Goal: Information Seeking & Learning: Learn about a topic

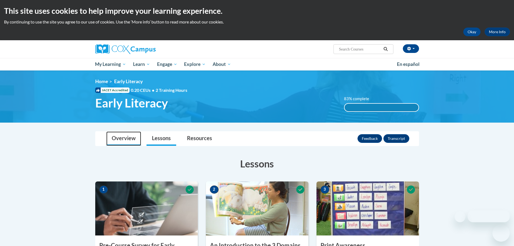
click at [122, 134] on link "Overview" at bounding box center [123, 138] width 35 height 14
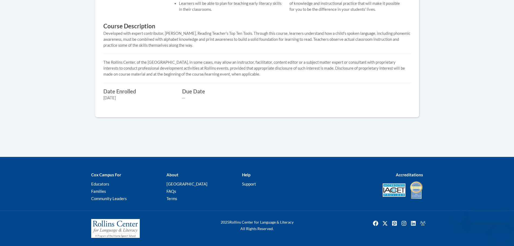
scroll to position [15, 0]
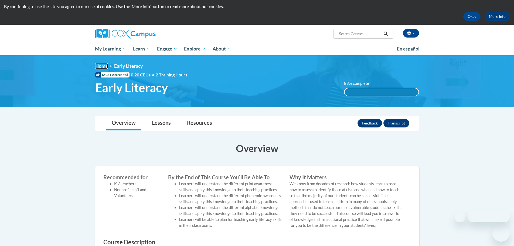
click at [103, 66] on link "Home" at bounding box center [101, 66] width 13 height 6
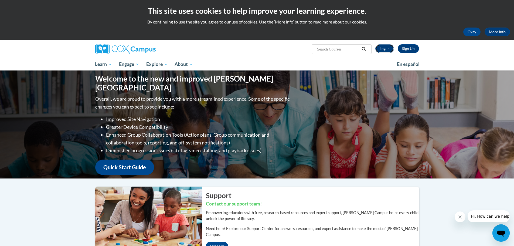
click at [384, 48] on link "Log In" at bounding box center [384, 48] width 19 height 9
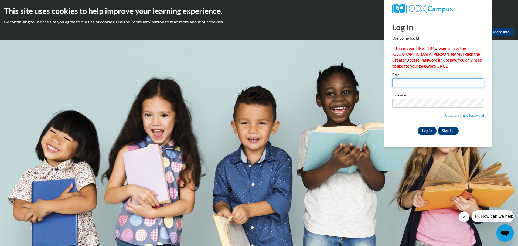
type input "blackh@prescott.k12.wi.us"
click at [427, 129] on input "Log In" at bounding box center [427, 131] width 19 height 9
click at [425, 131] on input "Log In" at bounding box center [427, 131] width 19 height 9
click at [427, 127] on input "Log In" at bounding box center [427, 131] width 19 height 9
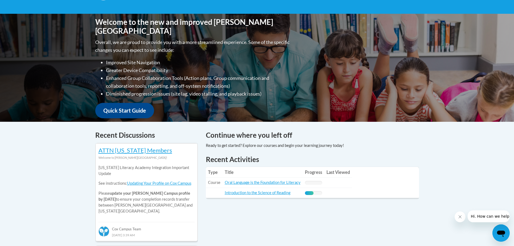
scroll to position [216, 0]
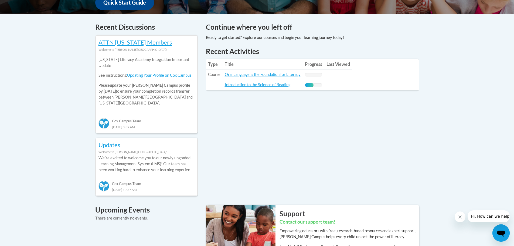
click at [313, 85] on div "50% Complete" at bounding box center [309, 85] width 9 height 4
click at [267, 86] on link "Introduction to the Science of Reading" at bounding box center [258, 84] width 66 height 5
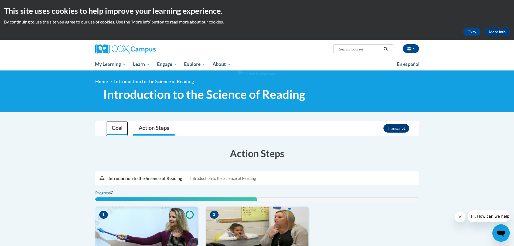
click at [121, 127] on link "Goal" at bounding box center [117, 128] width 22 height 14
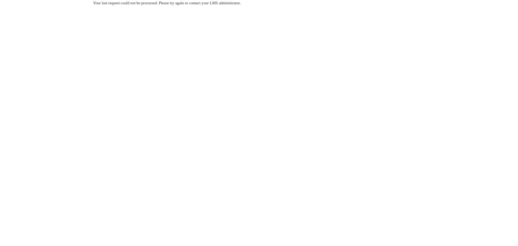
click at [241, 2] on span "Your last request could not be processed. Please try again or contact your LMS …" at bounding box center [167, 3] width 148 height 4
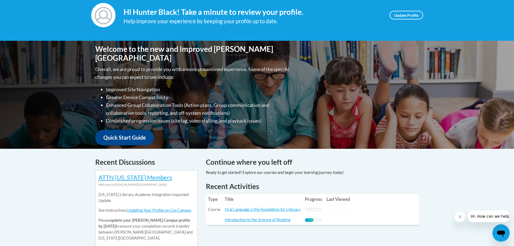
scroll to position [135, 0]
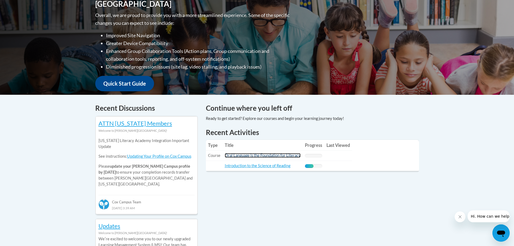
click at [246, 156] on link "Oral Language is the Foundation for Literacy" at bounding box center [263, 155] width 76 height 5
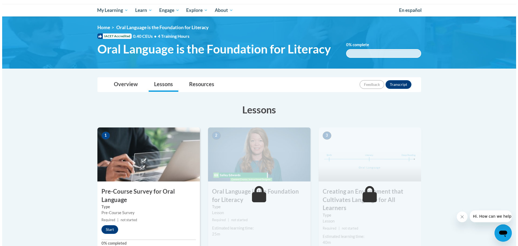
scroll to position [108, 0]
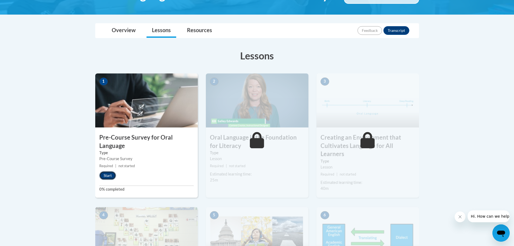
click at [108, 177] on button "Start" at bounding box center [107, 175] width 17 height 9
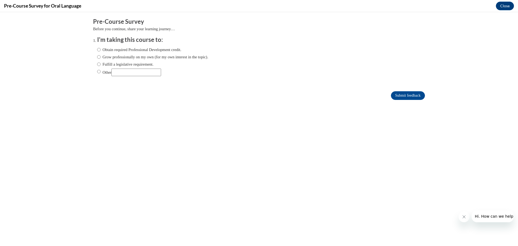
scroll to position [0, 0]
click at [97, 64] on input "Fulfill a legislative requirement." at bounding box center [99, 64] width 4 height 6
radio input "true"
click at [397, 95] on input "Submit feedback" at bounding box center [408, 95] width 34 height 9
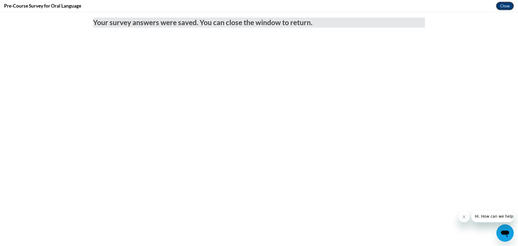
click at [508, 4] on button "Close" at bounding box center [505, 6] width 18 height 9
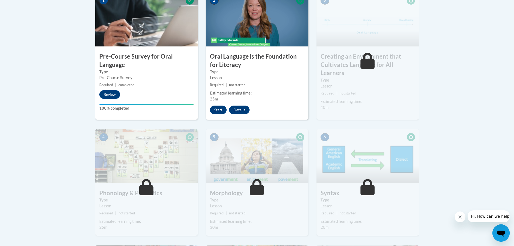
scroll to position [27, 0]
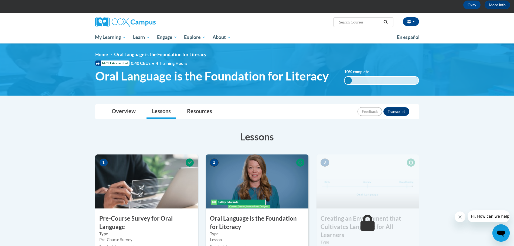
click at [113, 137] on h3 "Lessons" at bounding box center [257, 136] width 324 height 13
click at [106, 54] on link "Home" at bounding box center [101, 55] width 13 height 6
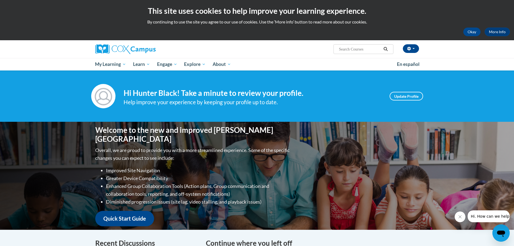
scroll to position [135, 0]
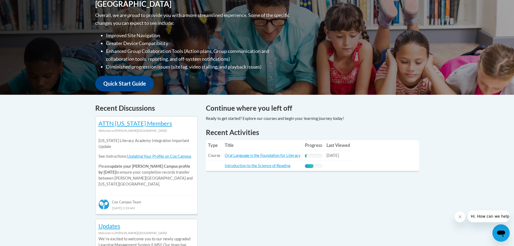
click at [271, 153] on td "Title: Oral Language is the Foundation for Literacy" at bounding box center [263, 156] width 80 height 10
click at [271, 153] on link "Oral Language is the Foundation for Literacy" at bounding box center [263, 155] width 76 height 5
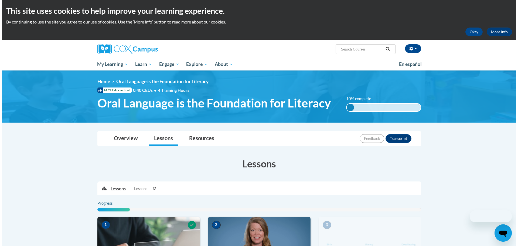
scroll to position [135, 0]
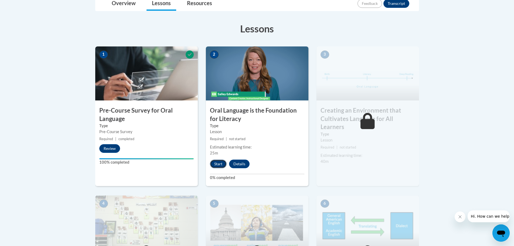
click at [213, 162] on button "Start" at bounding box center [218, 163] width 17 height 9
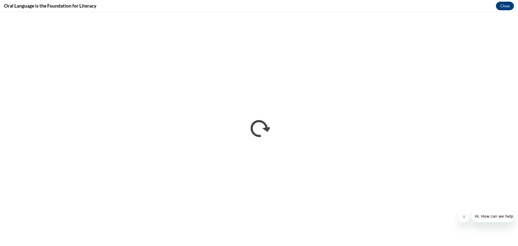
scroll to position [0, 0]
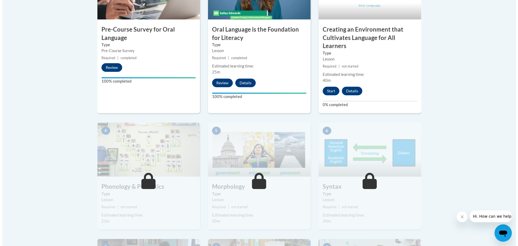
scroll to position [189, 0]
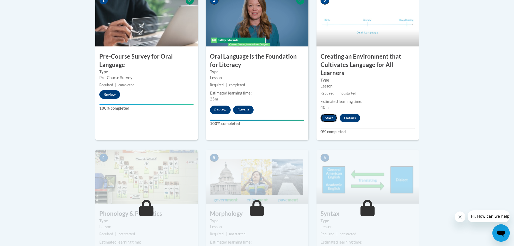
click at [332, 118] on button "Start" at bounding box center [328, 118] width 17 height 9
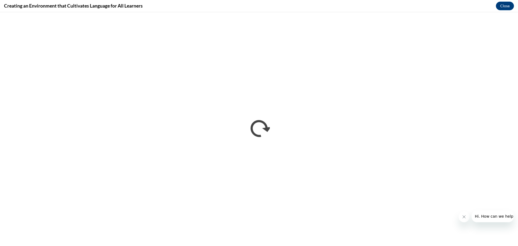
scroll to position [0, 0]
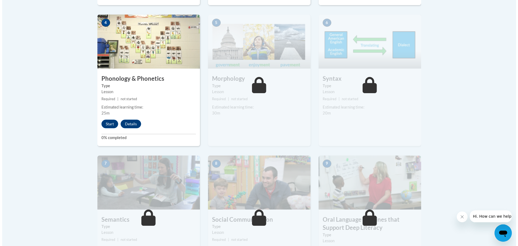
scroll to position [297, 0]
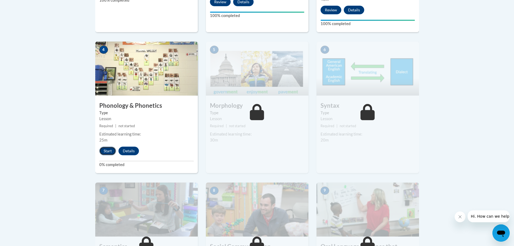
click at [105, 151] on button "Start" at bounding box center [107, 150] width 17 height 9
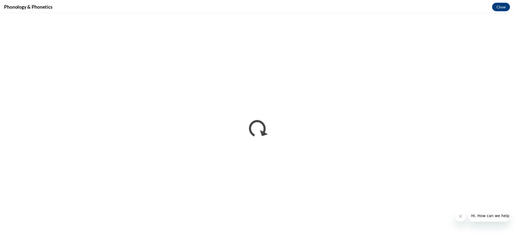
scroll to position [0, 0]
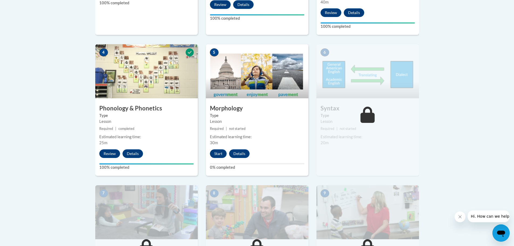
scroll to position [295, 0]
